Goal: Task Accomplishment & Management: Manage account settings

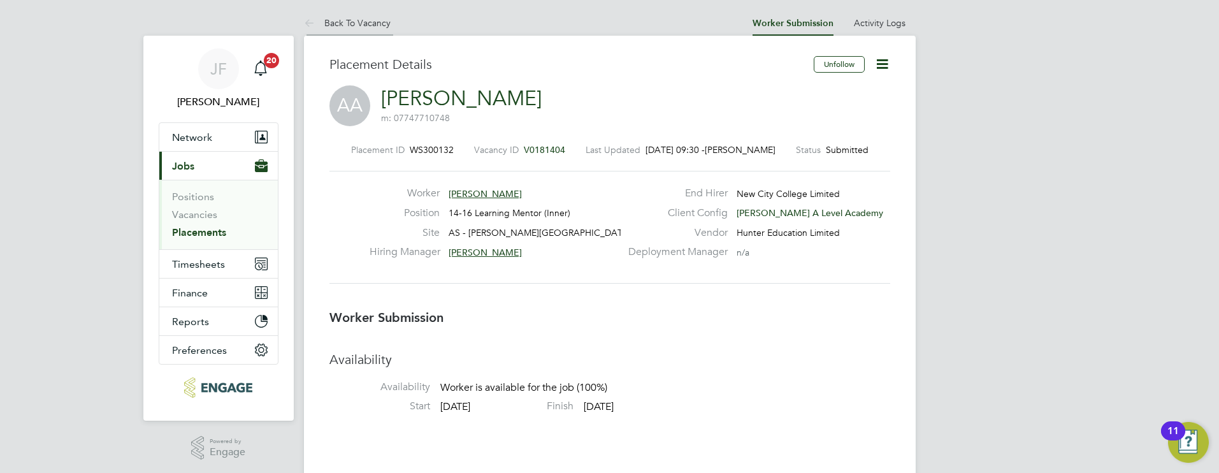
click at [335, 22] on link "Back To Vacancy" at bounding box center [347, 22] width 87 height 11
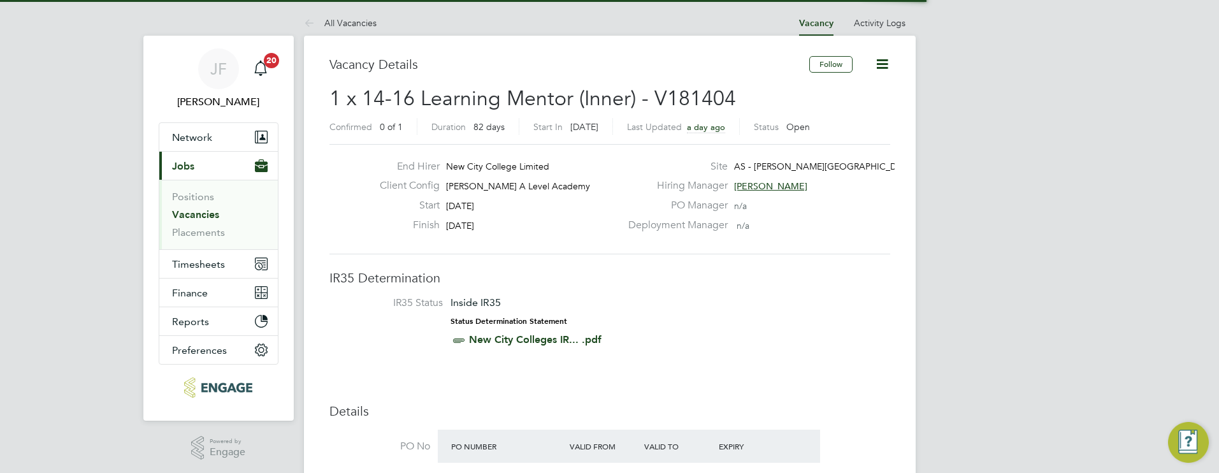
scroll to position [6, 6]
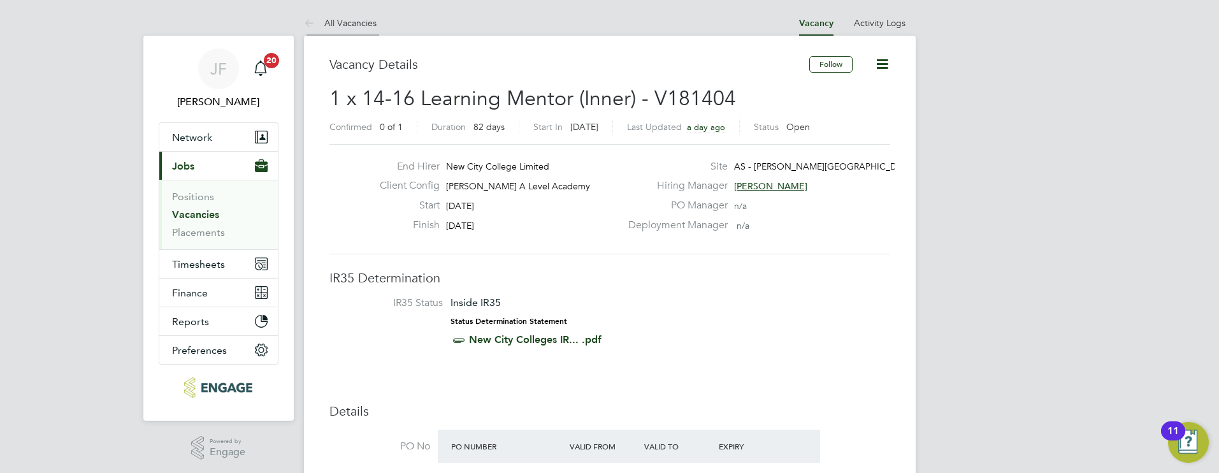
click at [357, 25] on link "All Vacancies" at bounding box center [340, 22] width 73 height 11
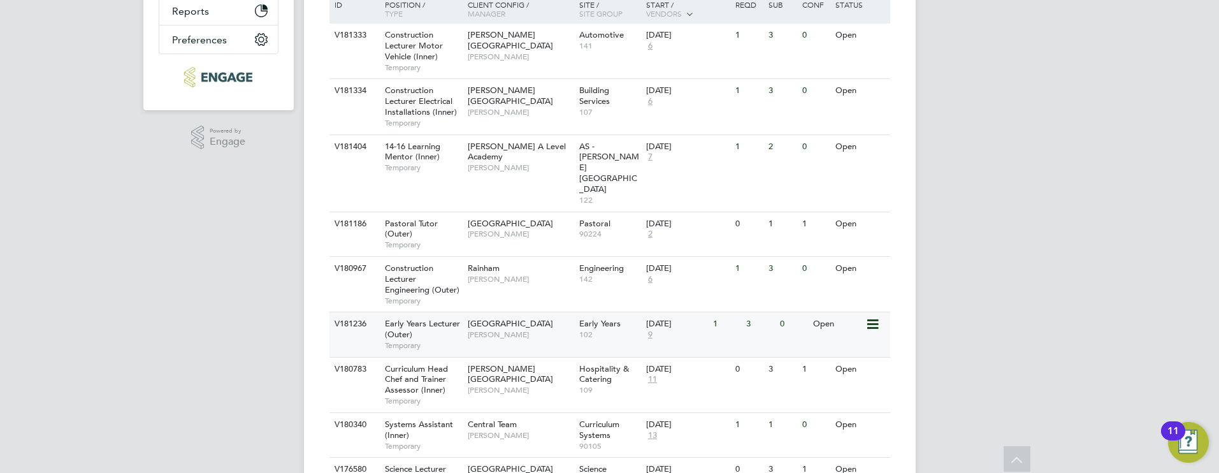
click at [559, 312] on div "Epping Forest Campus Carolina Cadete Borges" at bounding box center [519, 328] width 111 height 33
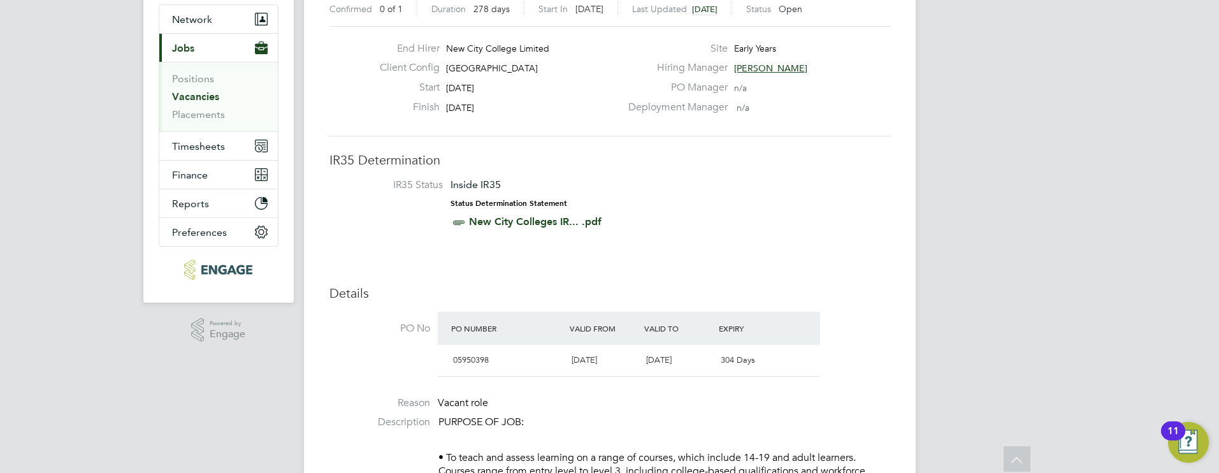
scroll to position [69, 0]
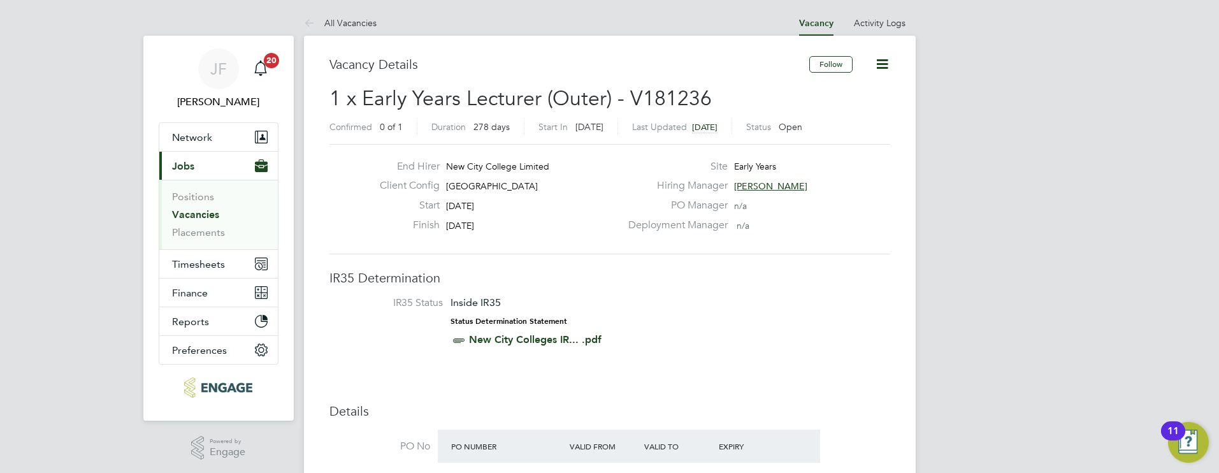
click at [201, 215] on link "Vacancies" at bounding box center [195, 214] width 47 height 12
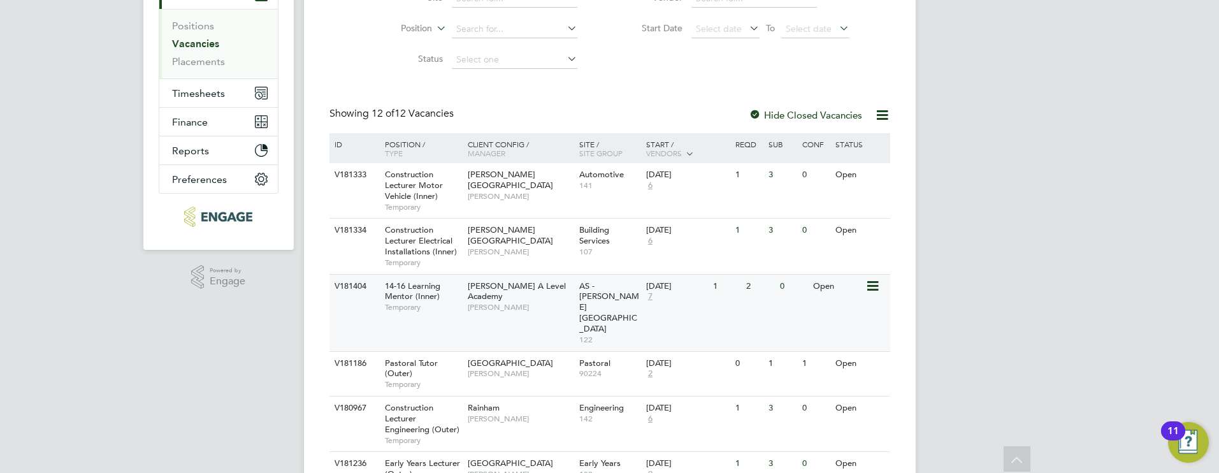
scroll to position [170, 0]
click at [532, 303] on span "[PERSON_NAME]" at bounding box center [520, 308] width 105 height 10
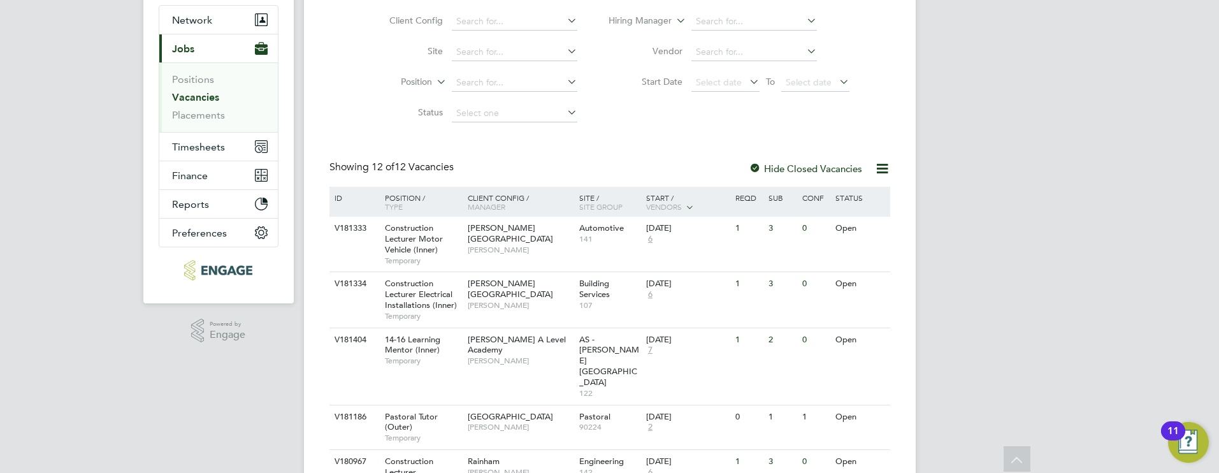
scroll to position [0, 0]
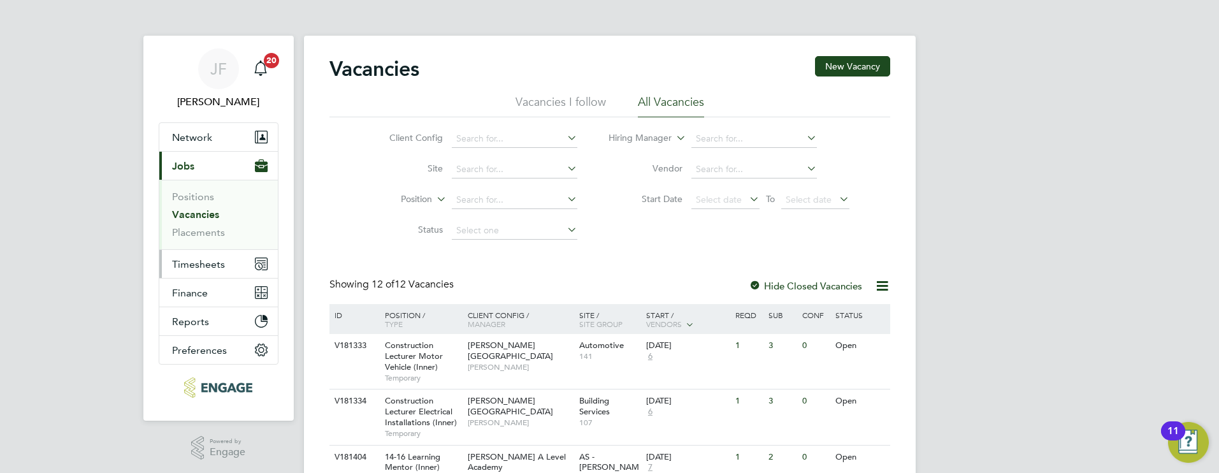
click at [211, 266] on span "Timesheets" at bounding box center [198, 264] width 53 height 12
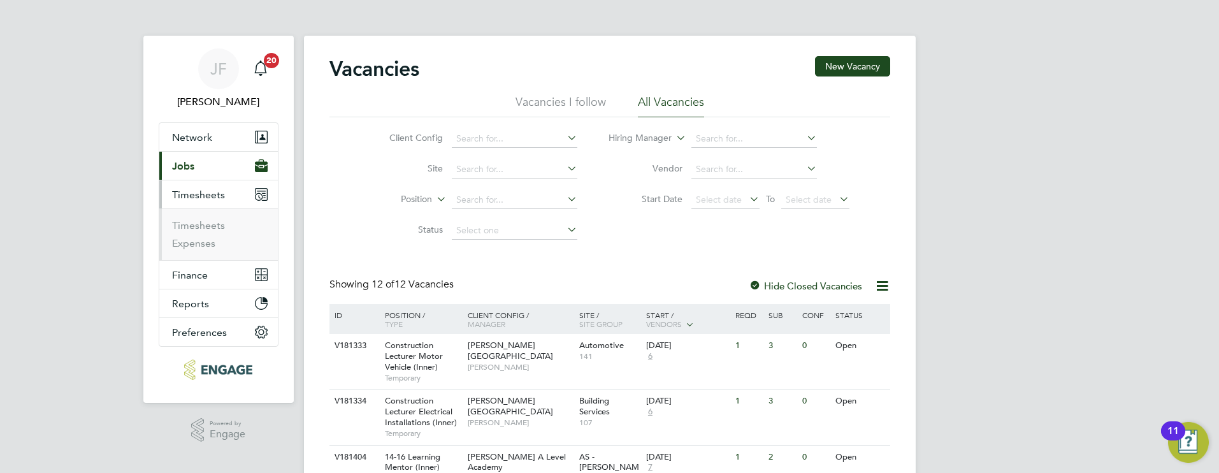
click at [208, 219] on ul "Timesheets Expenses" at bounding box center [218, 234] width 119 height 52
click at [207, 222] on link "Timesheets" at bounding box center [198, 225] width 53 height 12
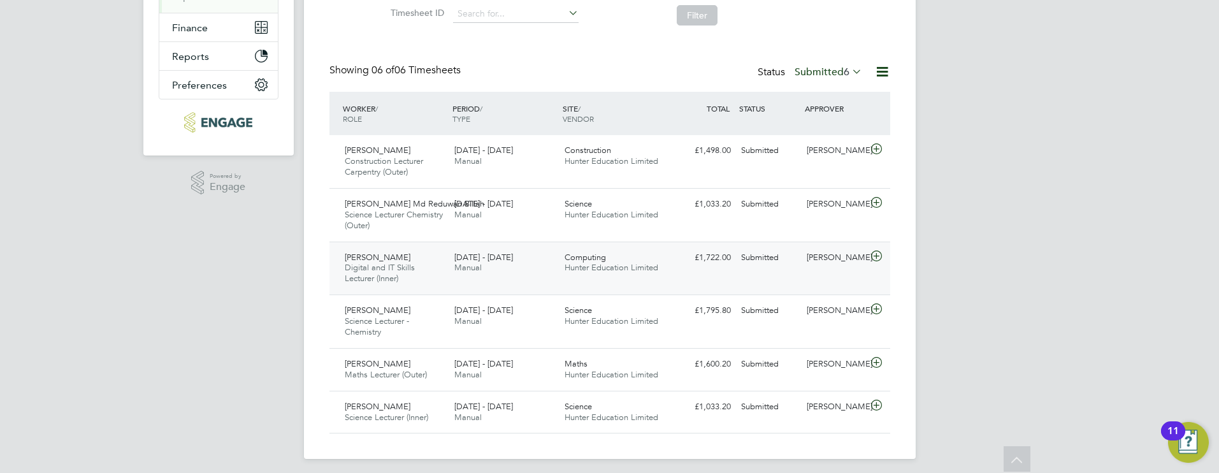
scroll to position [254, 0]
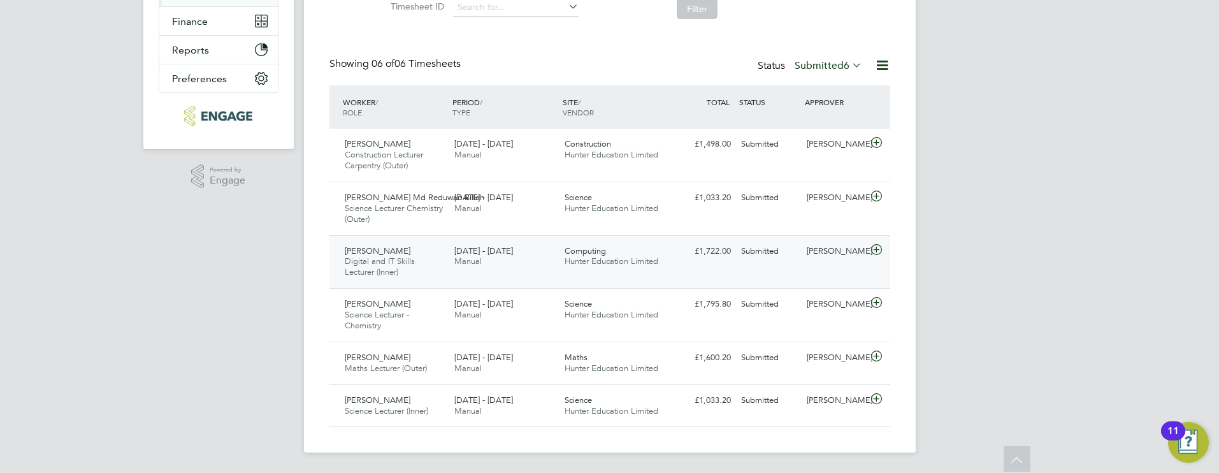
click at [878, 251] on icon at bounding box center [876, 250] width 16 height 10
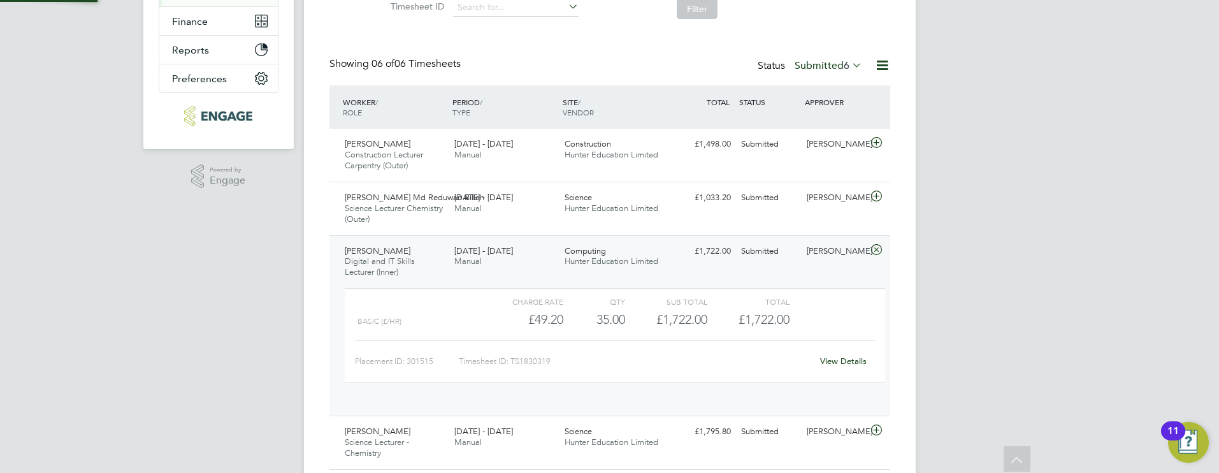
scroll to position [22, 124]
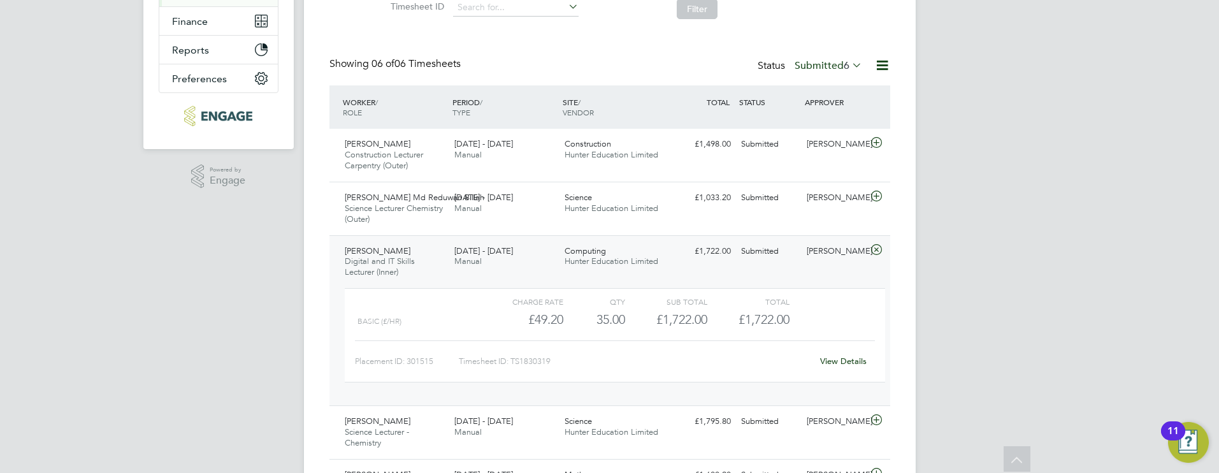
click at [871, 247] on icon at bounding box center [876, 250] width 16 height 10
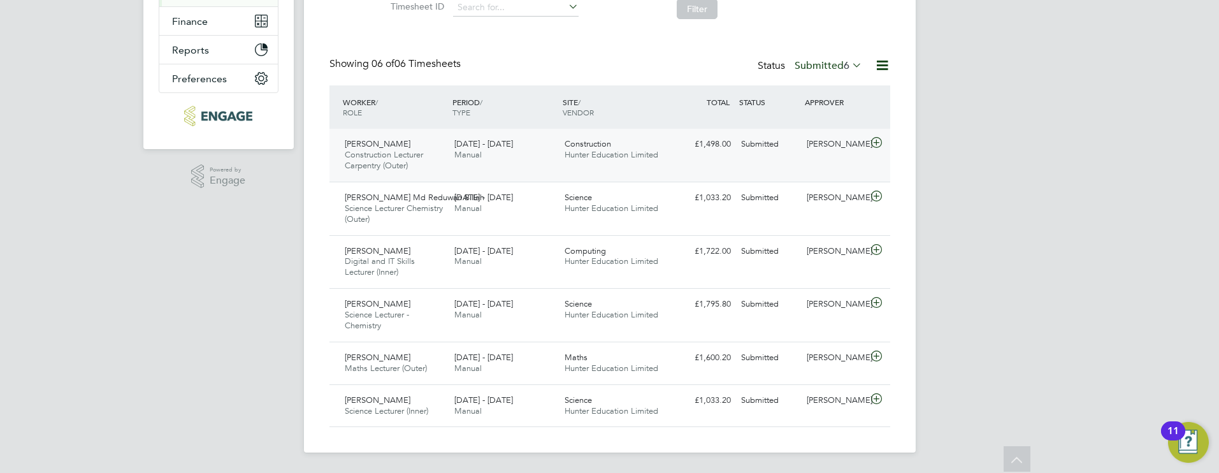
click at [880, 139] on icon at bounding box center [876, 143] width 16 height 10
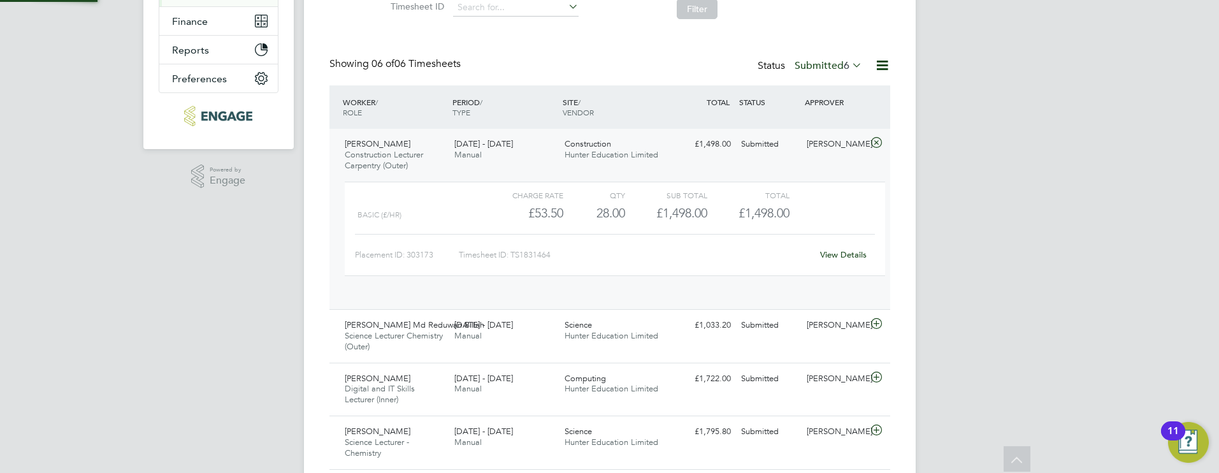
scroll to position [6, 6]
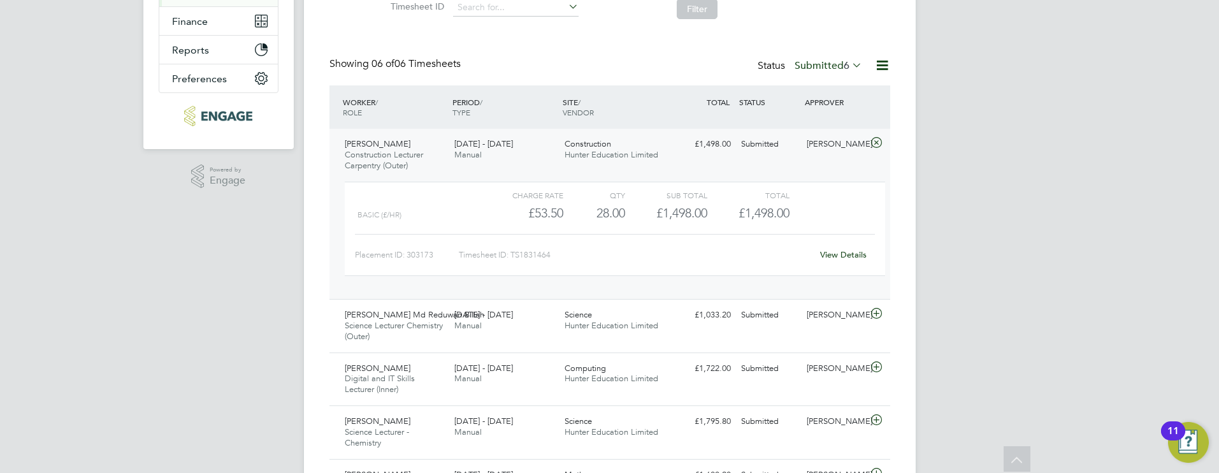
click at [880, 139] on icon at bounding box center [876, 143] width 16 height 10
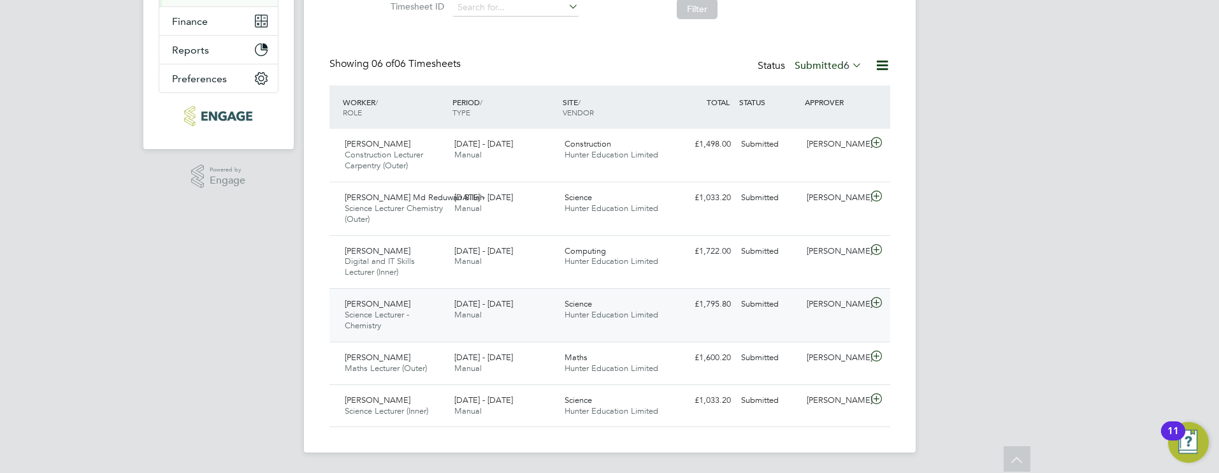
click at [879, 303] on icon at bounding box center [876, 303] width 16 height 10
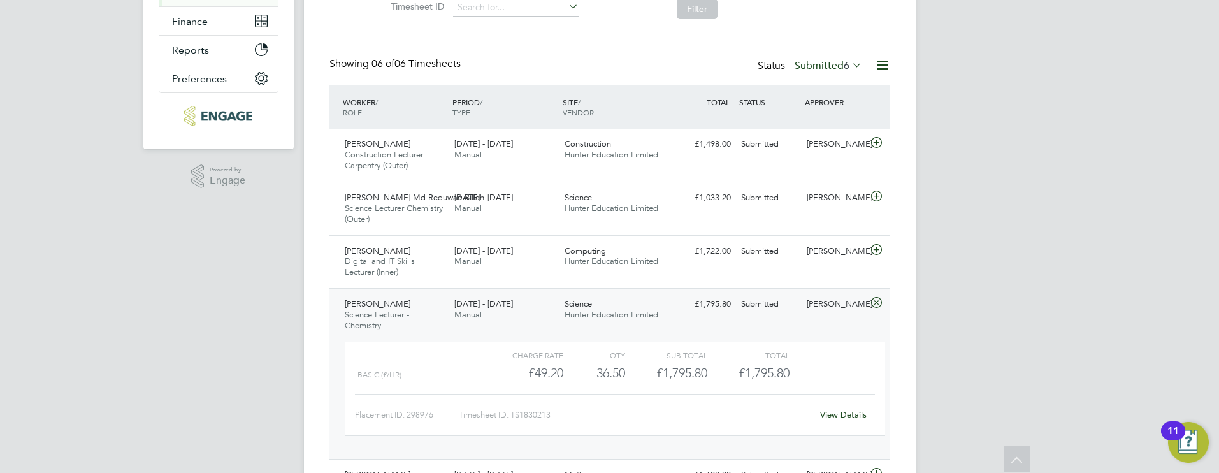
click at [879, 303] on icon at bounding box center [876, 303] width 16 height 10
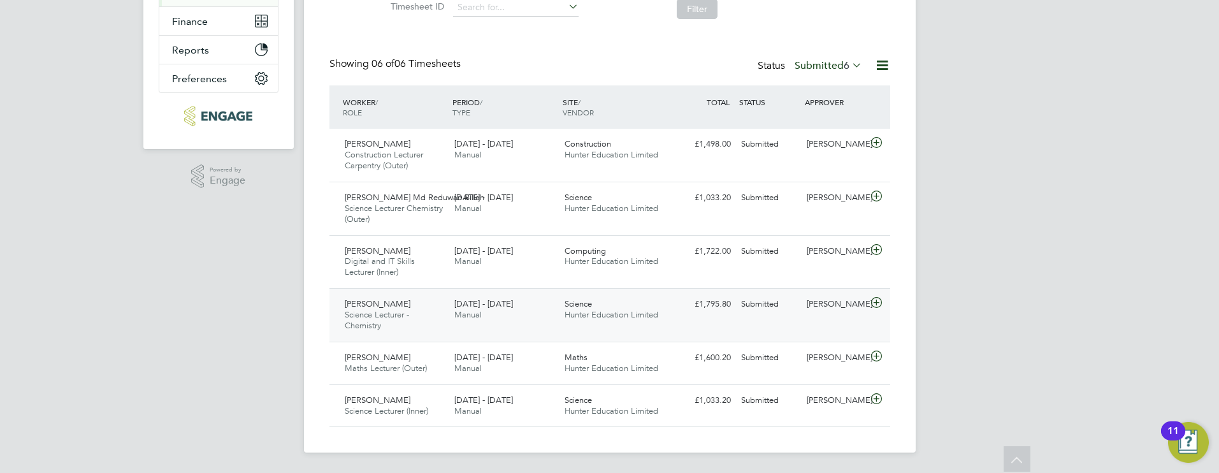
click at [873, 305] on icon at bounding box center [876, 303] width 16 height 10
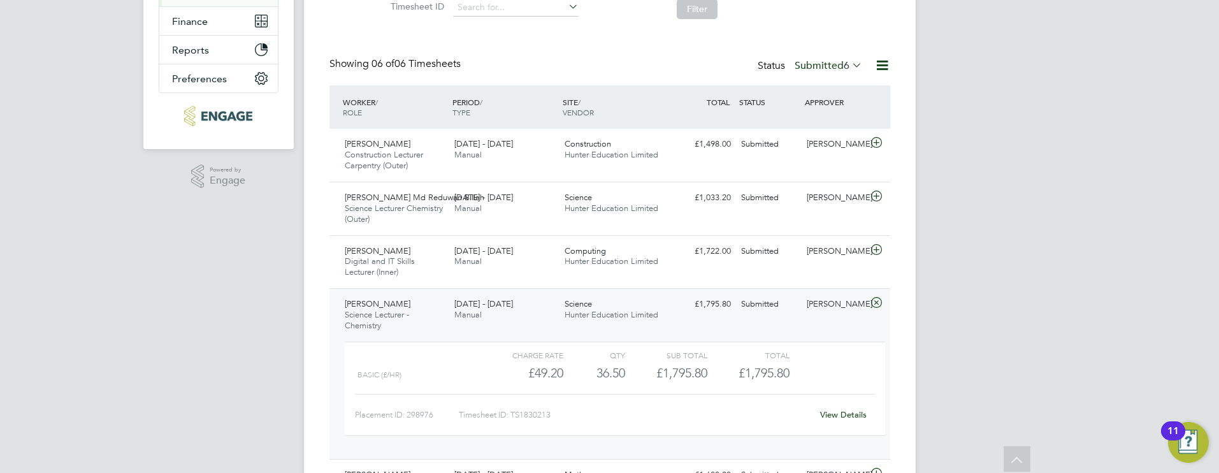
click at [873, 305] on icon at bounding box center [876, 303] width 16 height 10
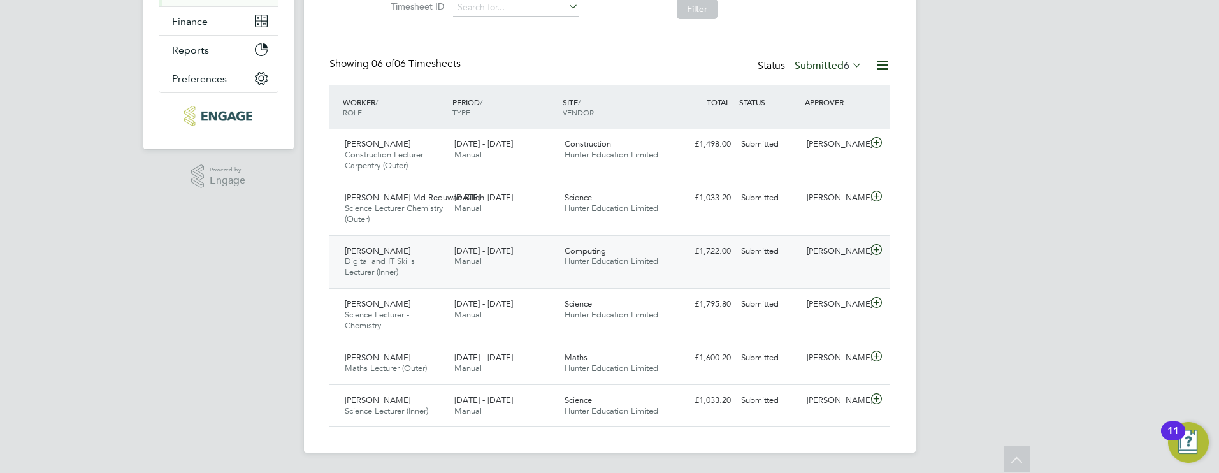
click at [875, 250] on icon at bounding box center [876, 250] width 16 height 10
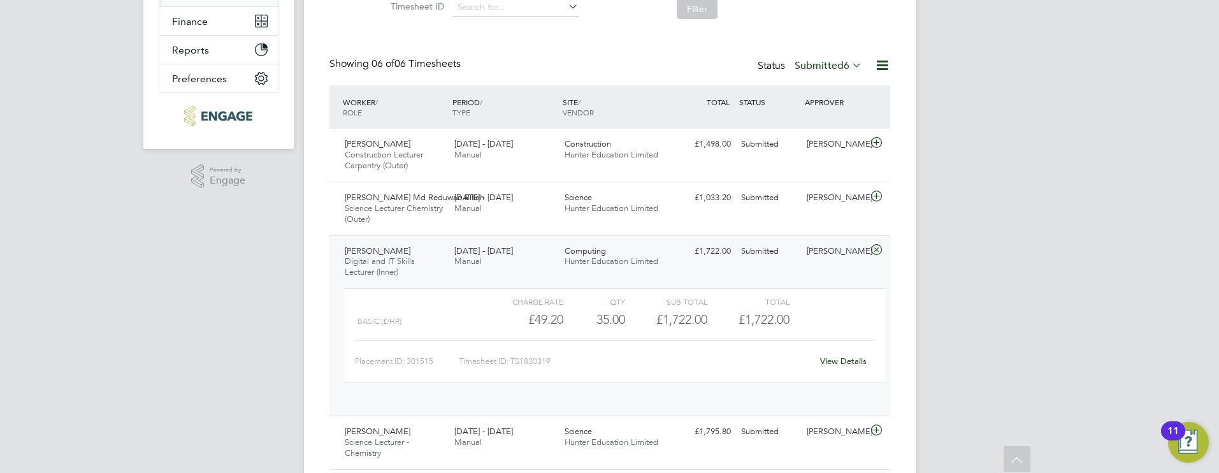
scroll to position [22, 124]
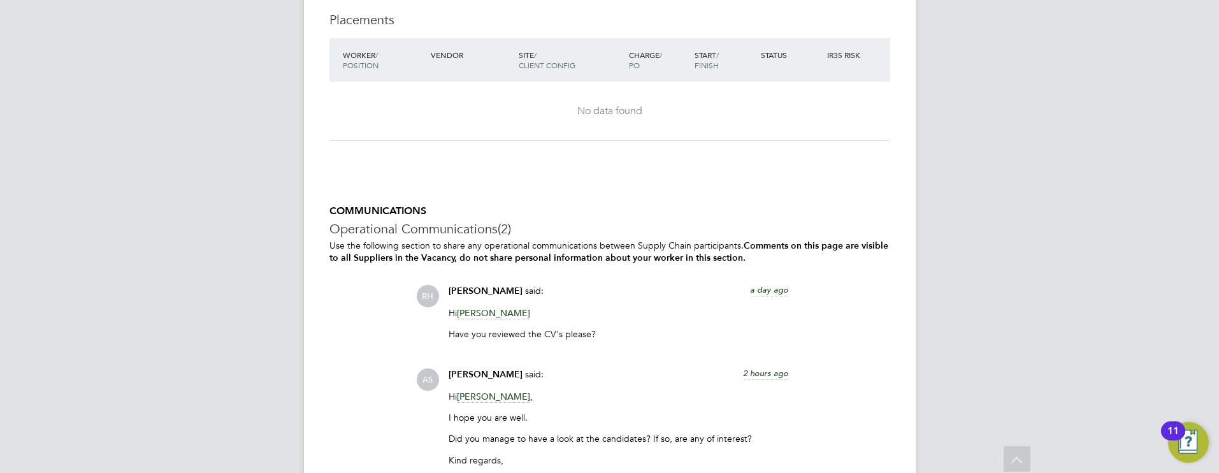
scroll to position [2552, 0]
